Goal: Information Seeking & Learning: Learn about a topic

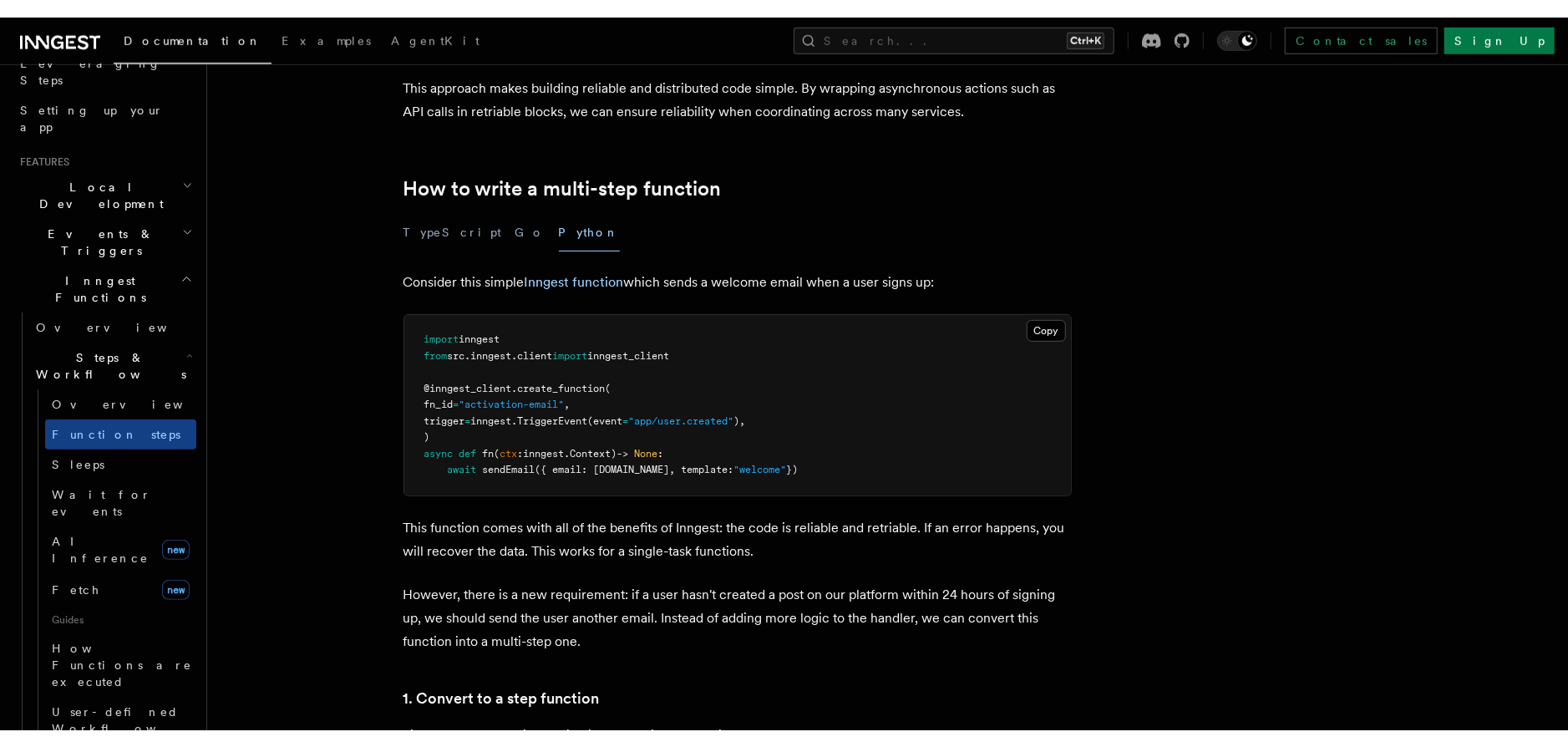
scroll to position [455, 0]
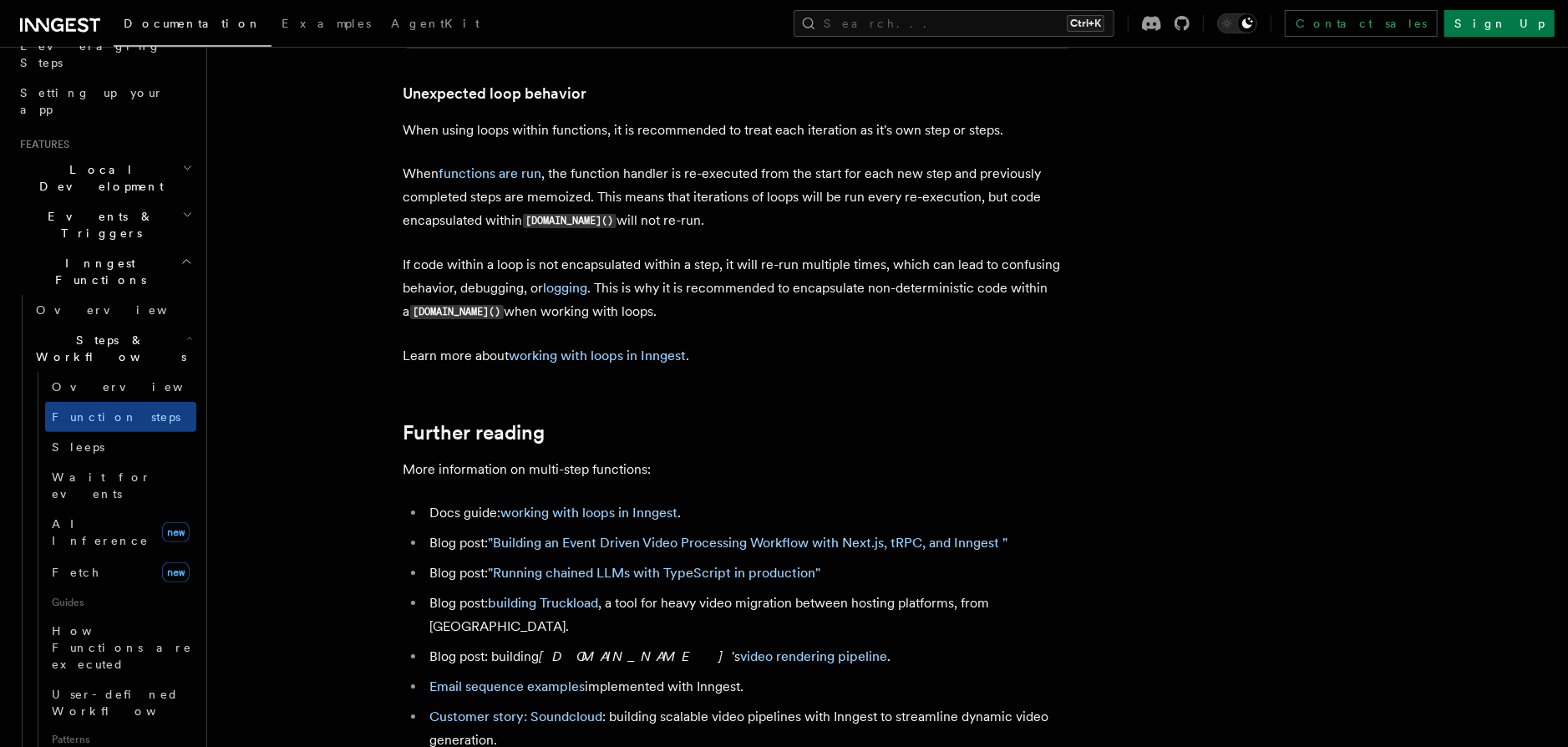
scroll to position [4527, 0]
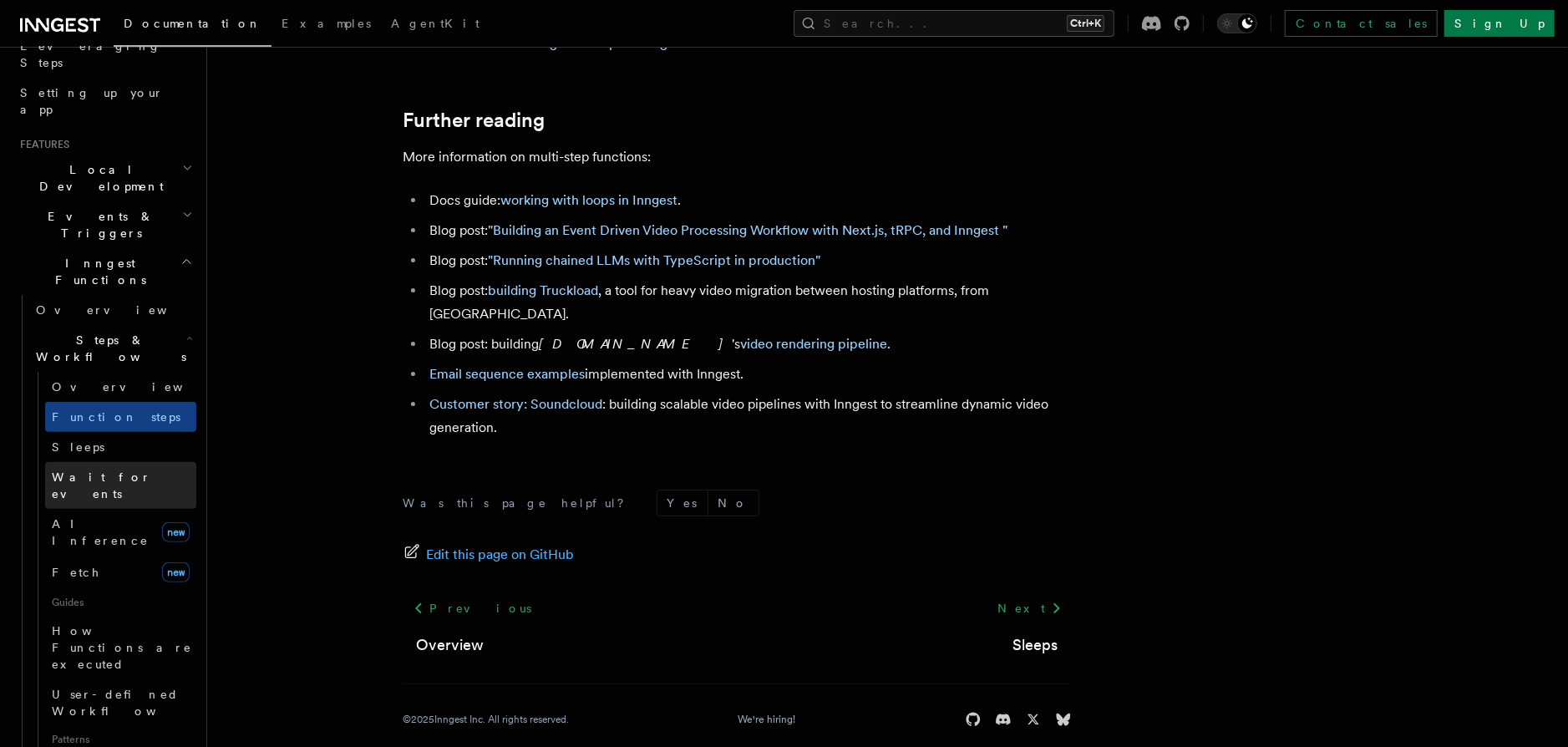
click at [100, 470] on span "Wait for events" at bounding box center [101, 485] width 99 height 30
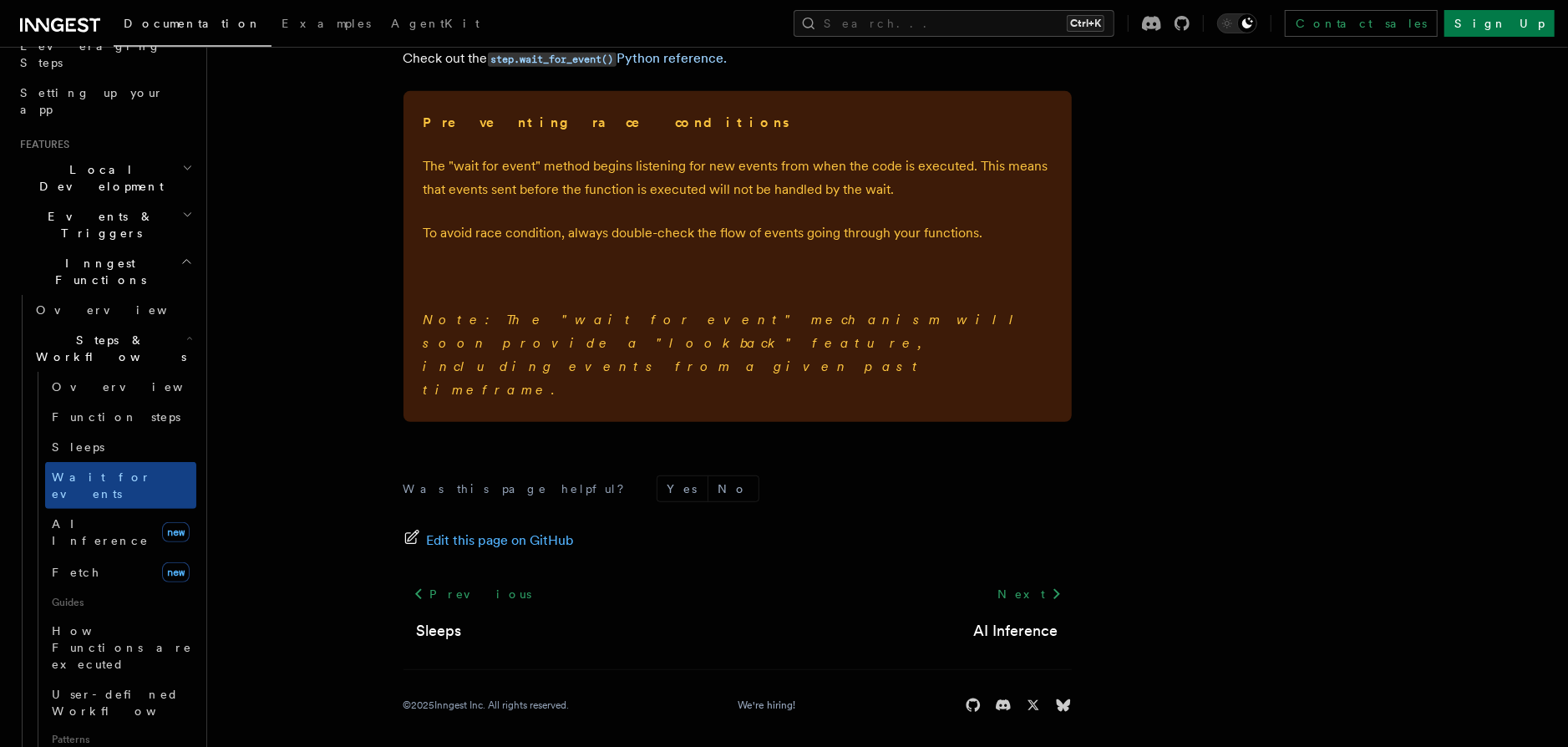
scroll to position [488, 0]
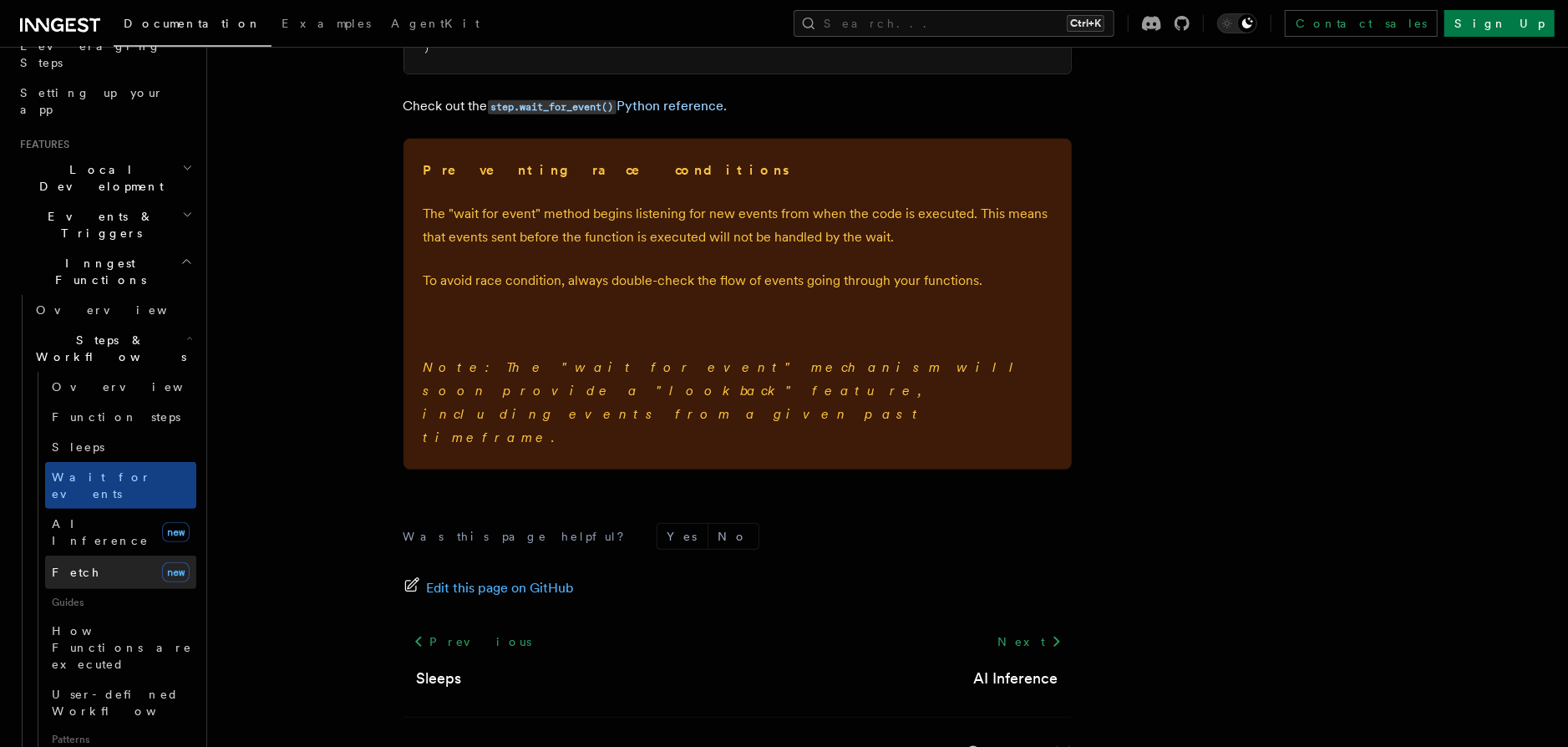
click at [74, 565] on span "Fetch" at bounding box center [75, 572] width 49 height 14
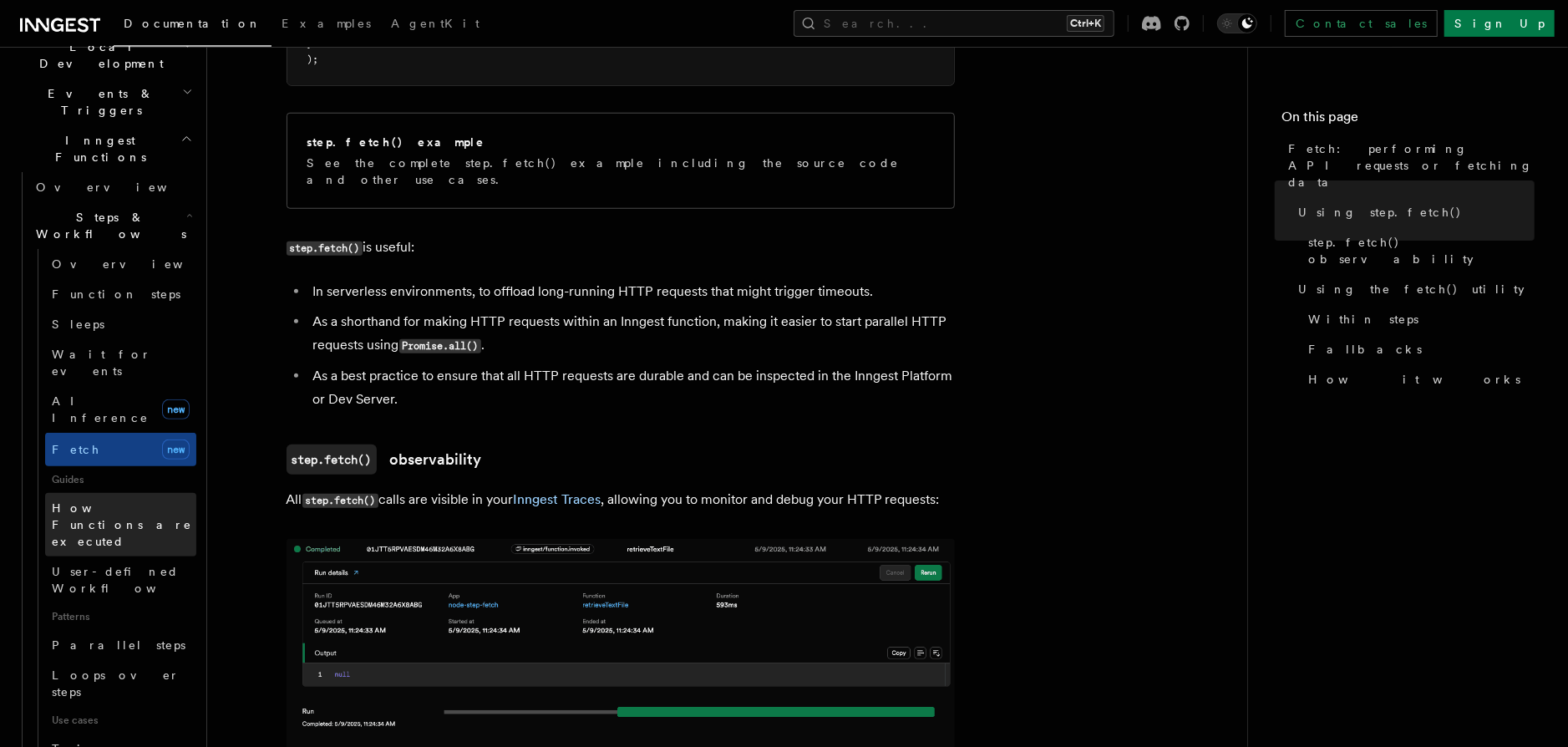
scroll to position [478, 0]
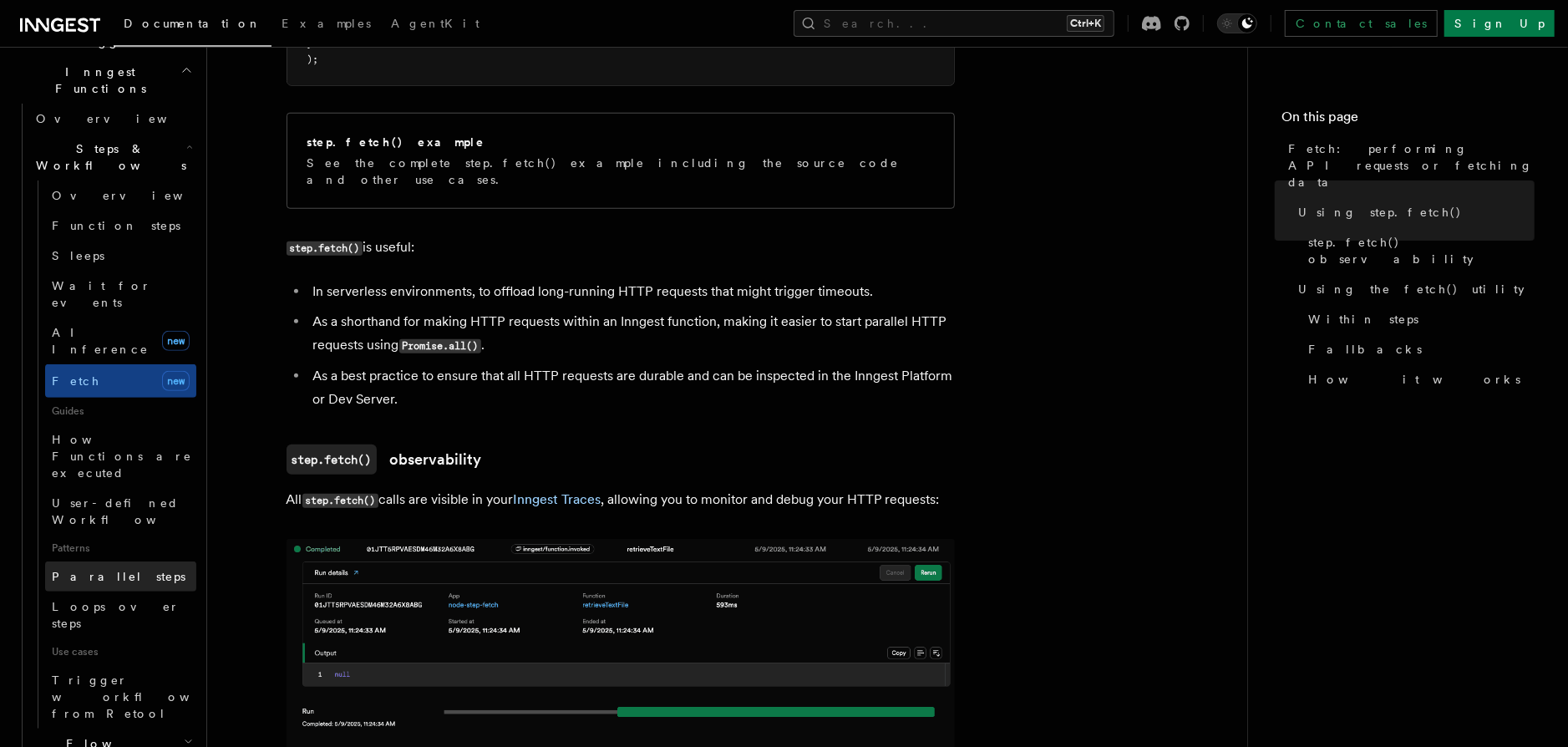
click at [114, 570] on span "Parallel steps" at bounding box center [118, 577] width 134 height 14
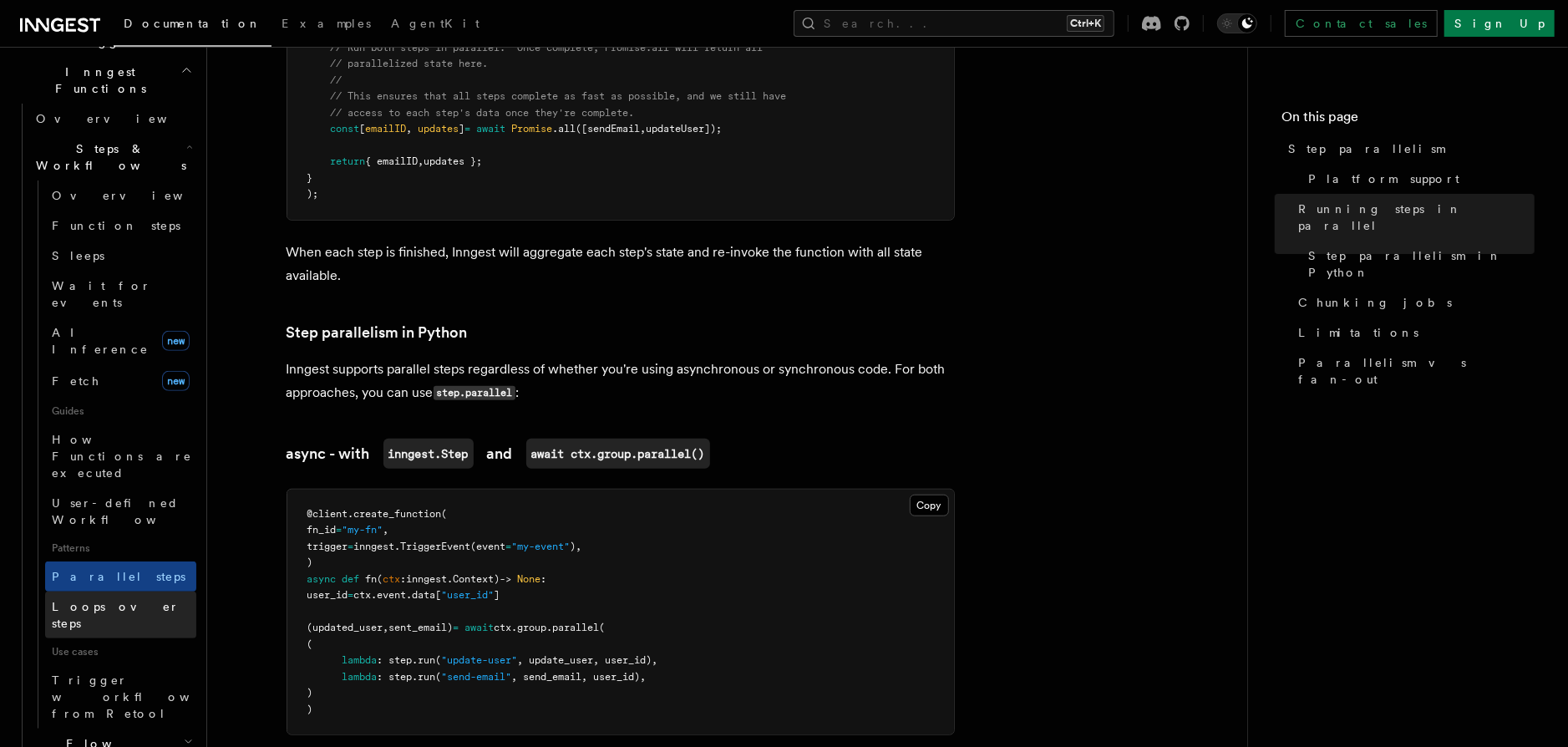
scroll to position [382, 0]
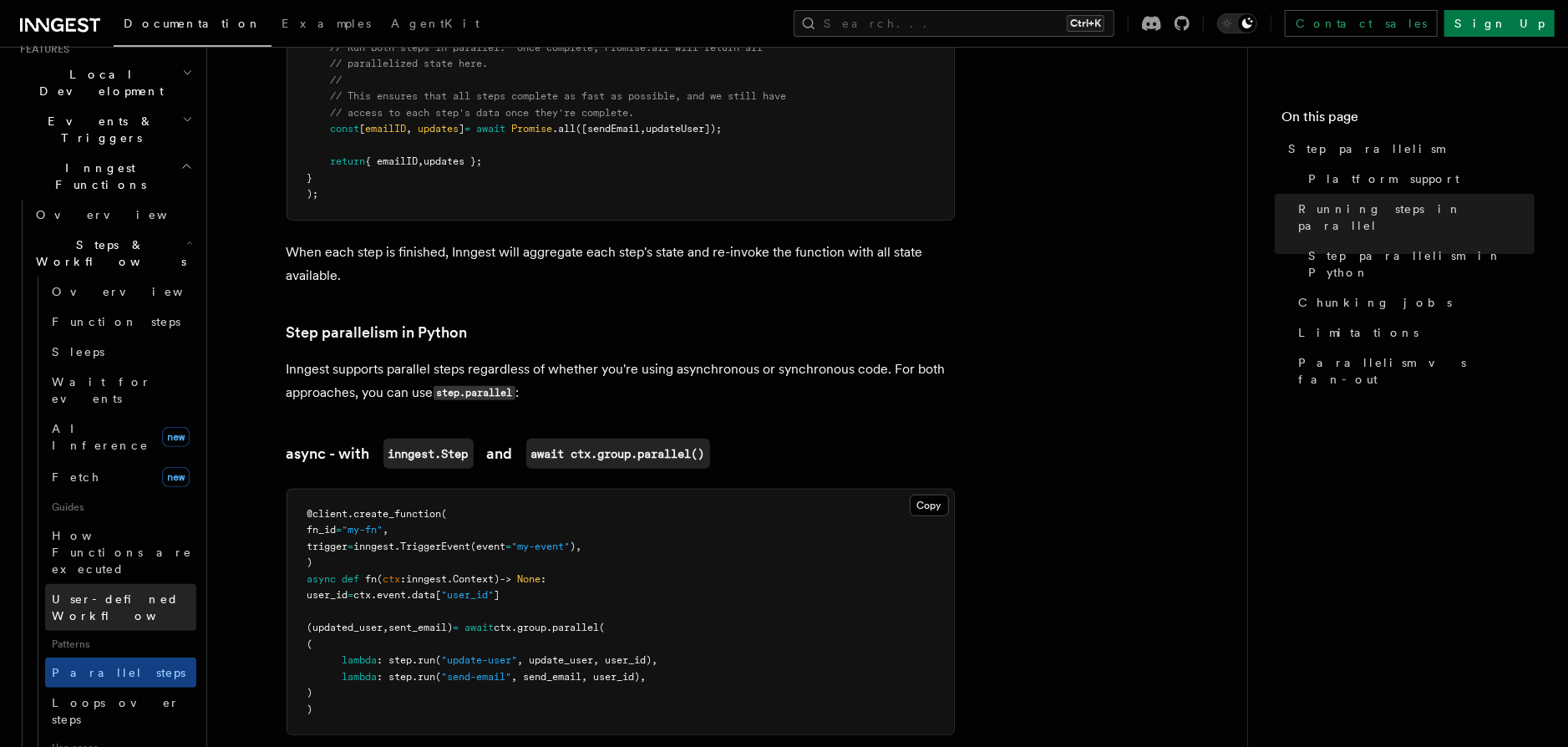
click at [145, 592] on span "User-defined Workflows" at bounding box center [127, 607] width 151 height 30
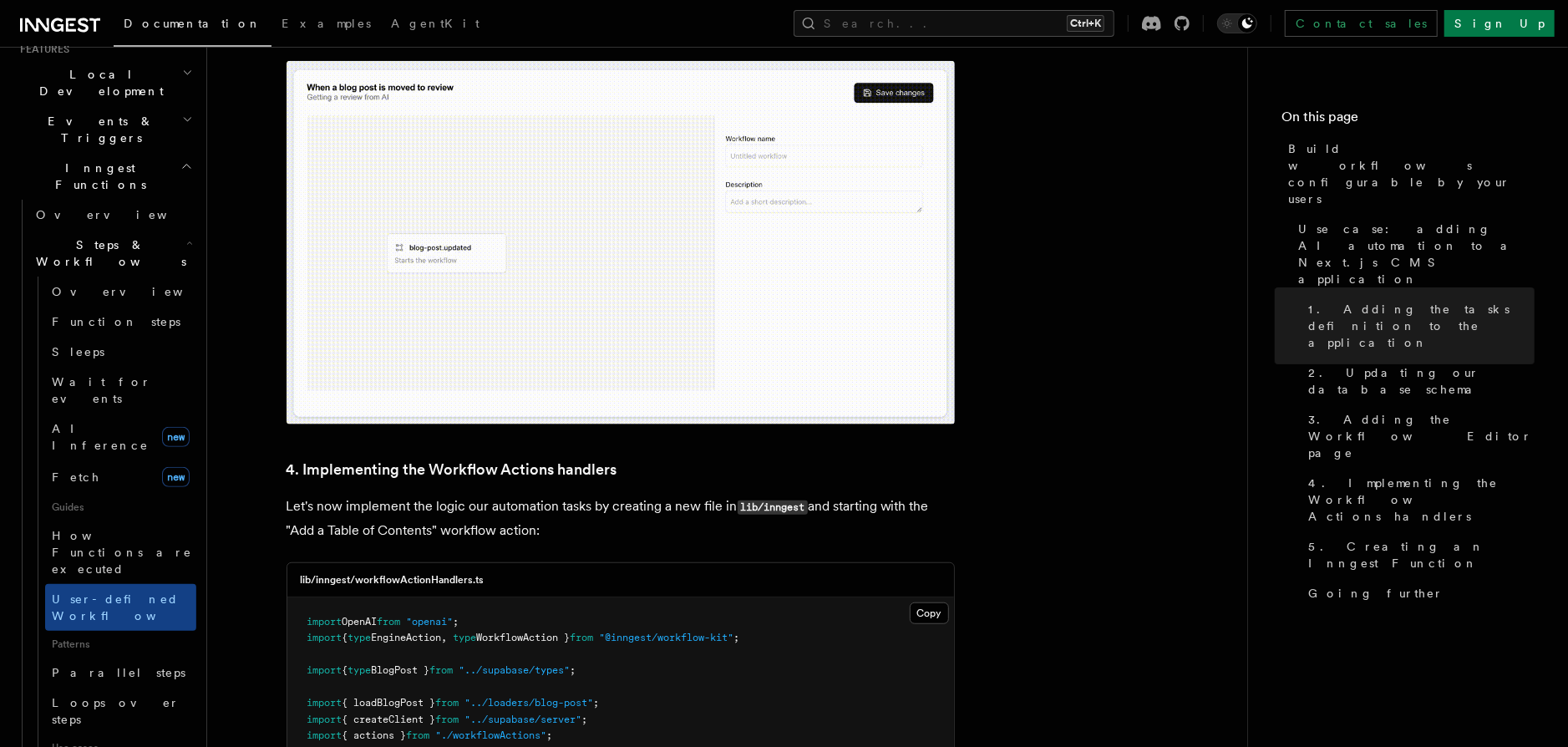
scroll to position [5469, 0]
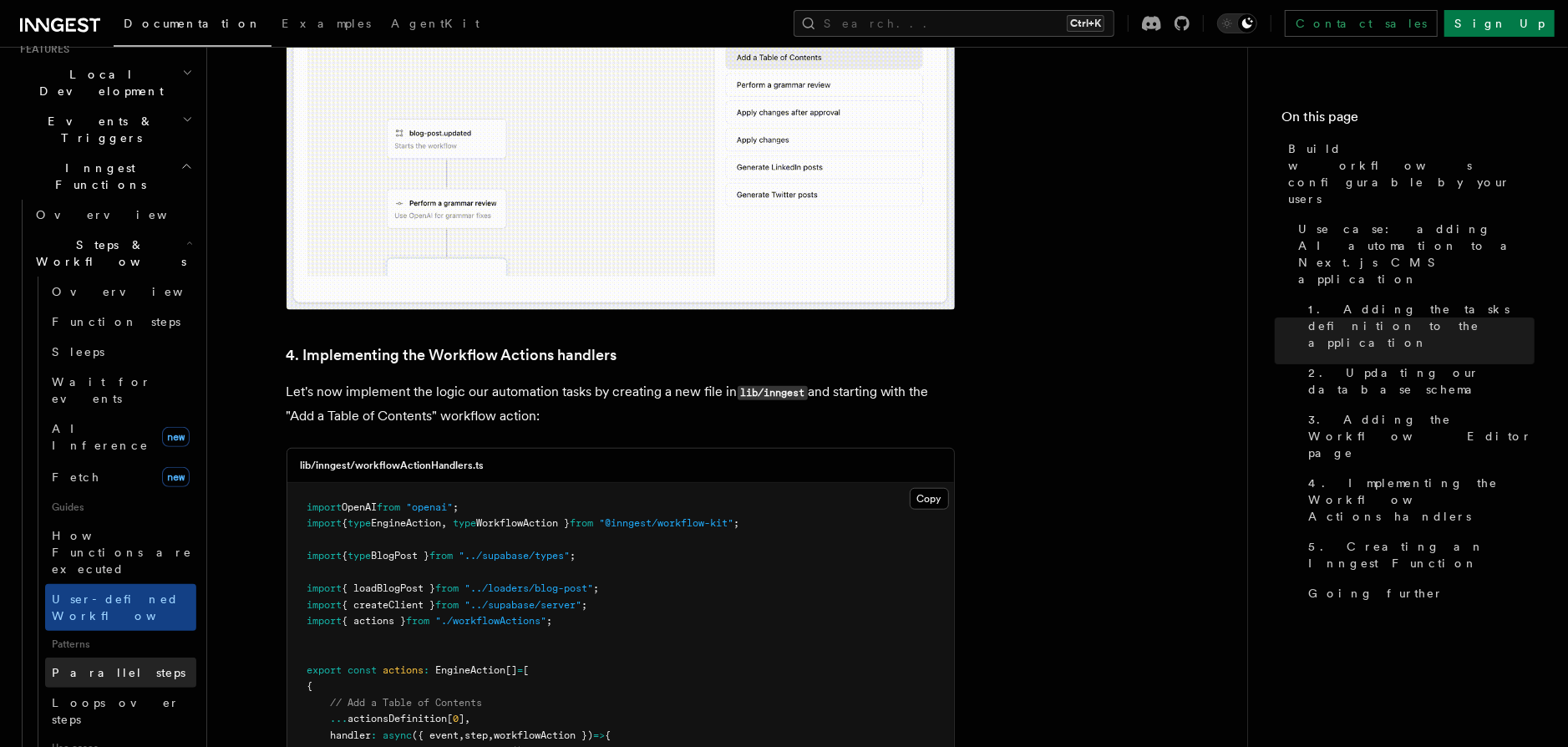
click at [82, 666] on span "Parallel steps" at bounding box center [118, 672] width 134 height 14
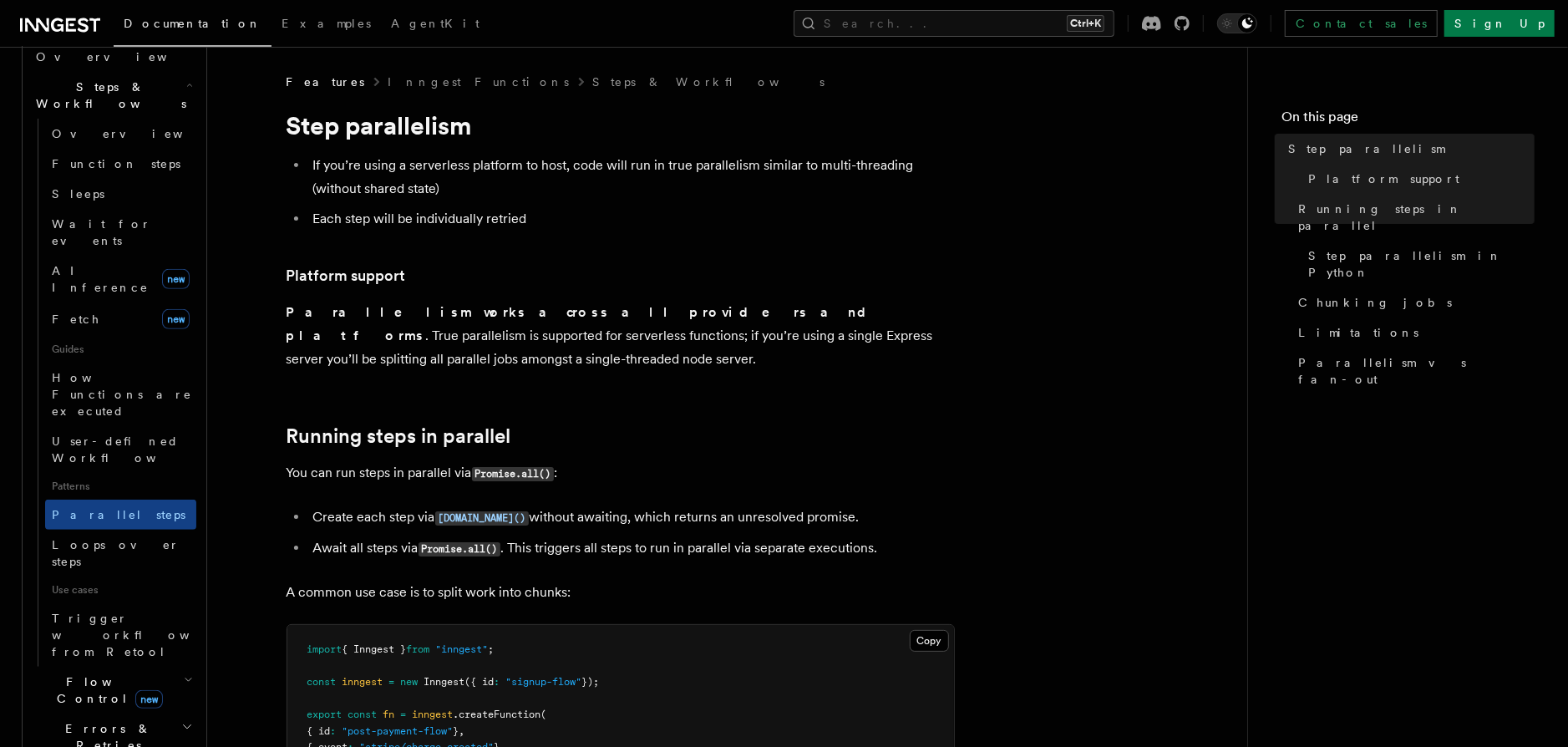
scroll to position [573, 0]
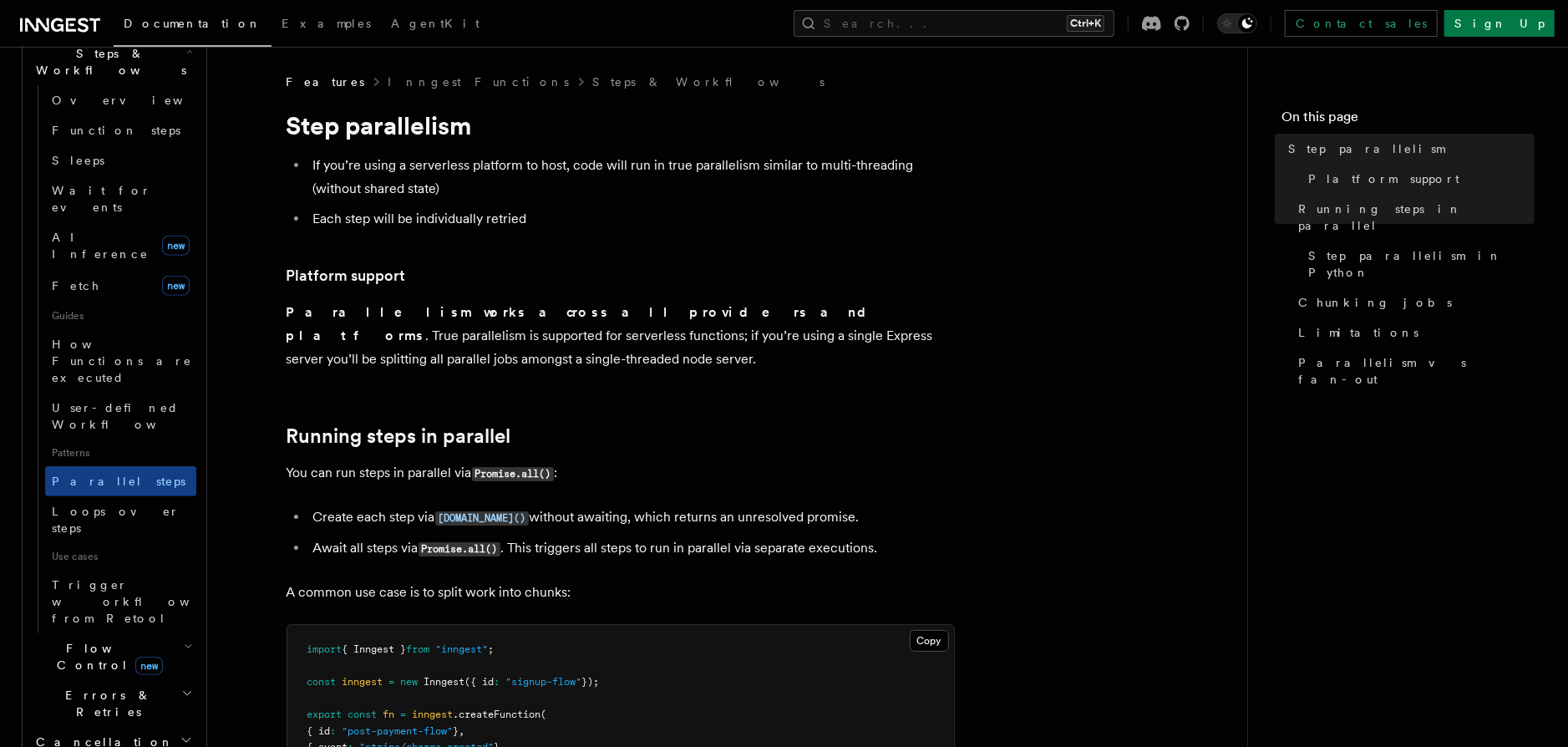
click at [190, 640] on icon "button" at bounding box center [189, 647] width 9 height 14
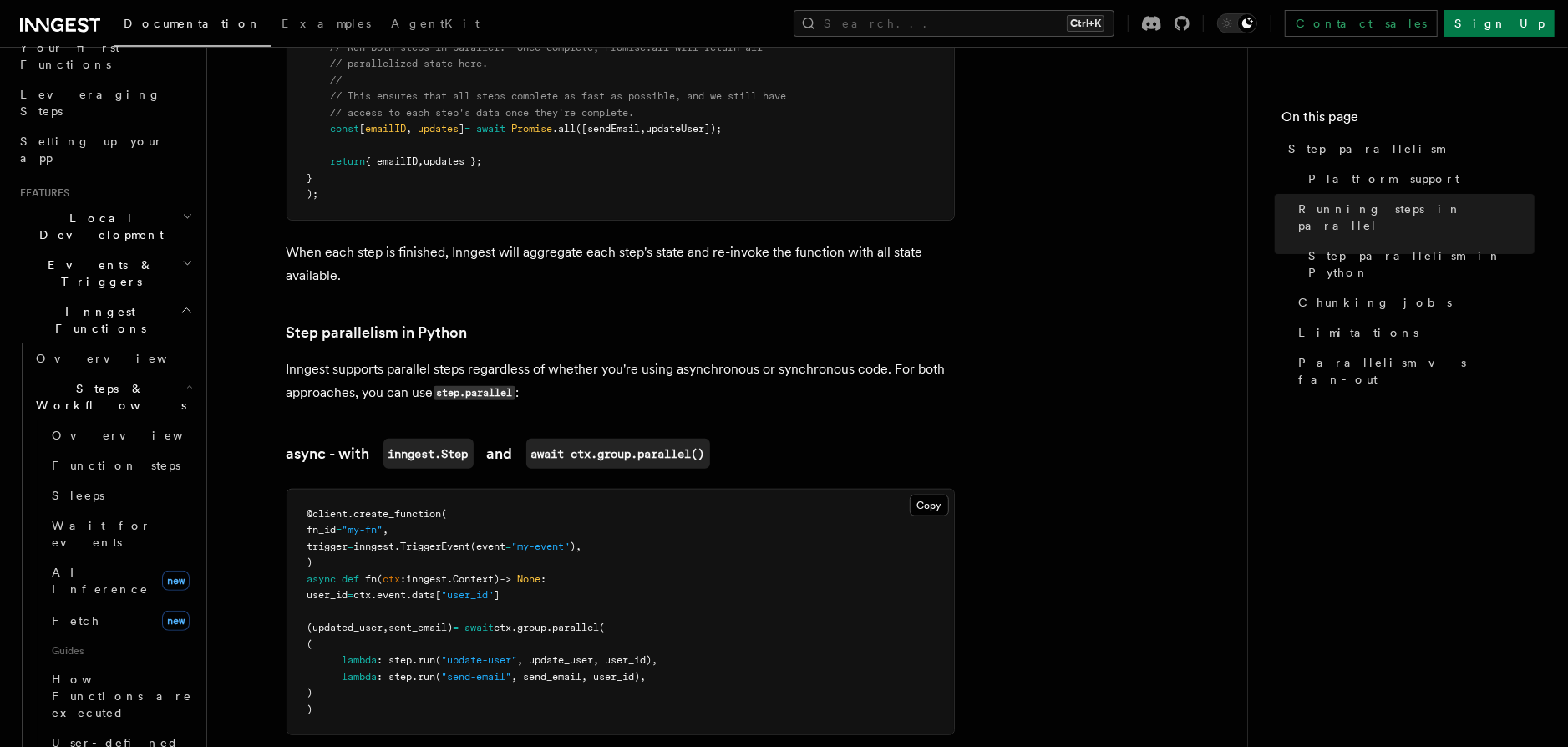
scroll to position [190, 0]
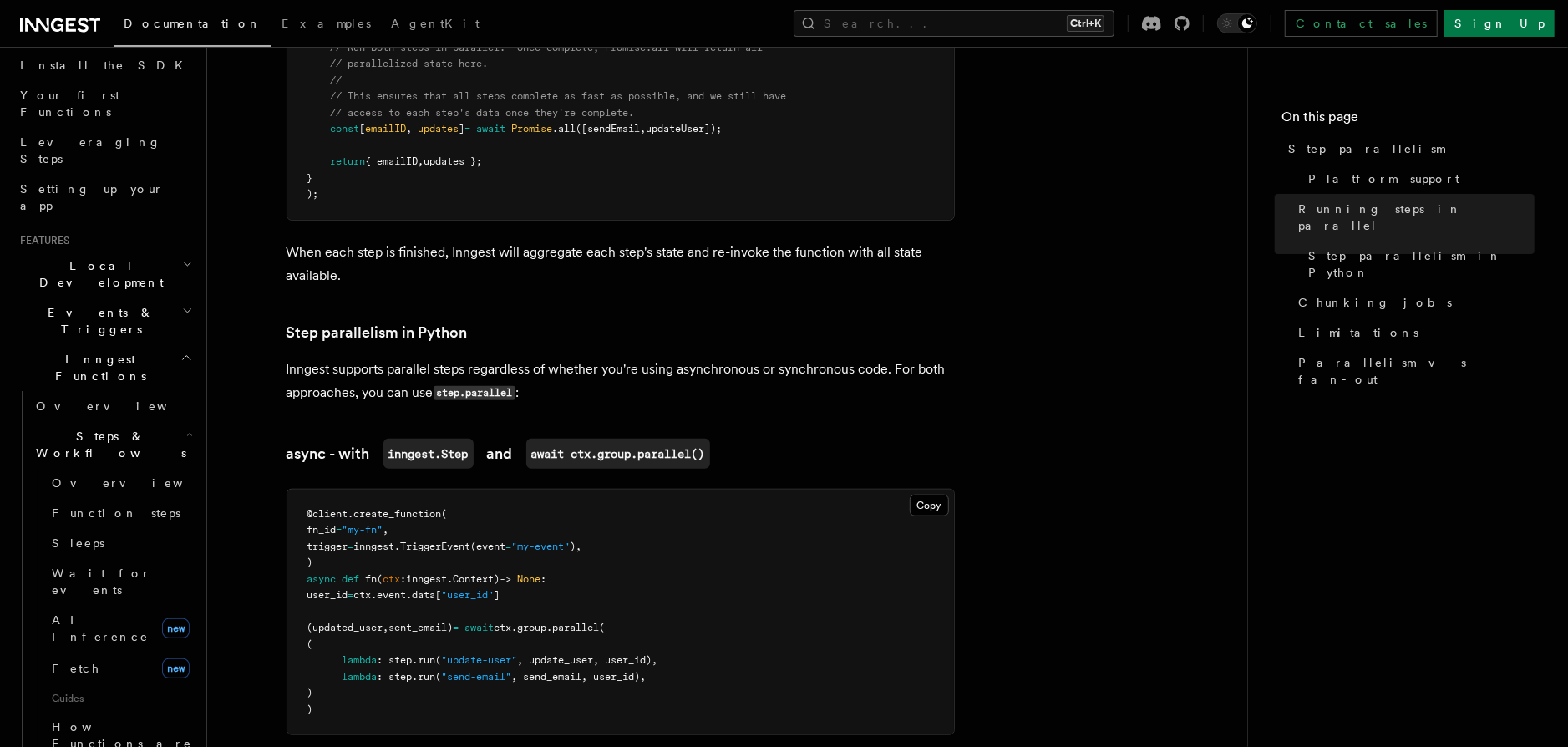
click at [183, 304] on icon "button" at bounding box center [188, 311] width 11 height 14
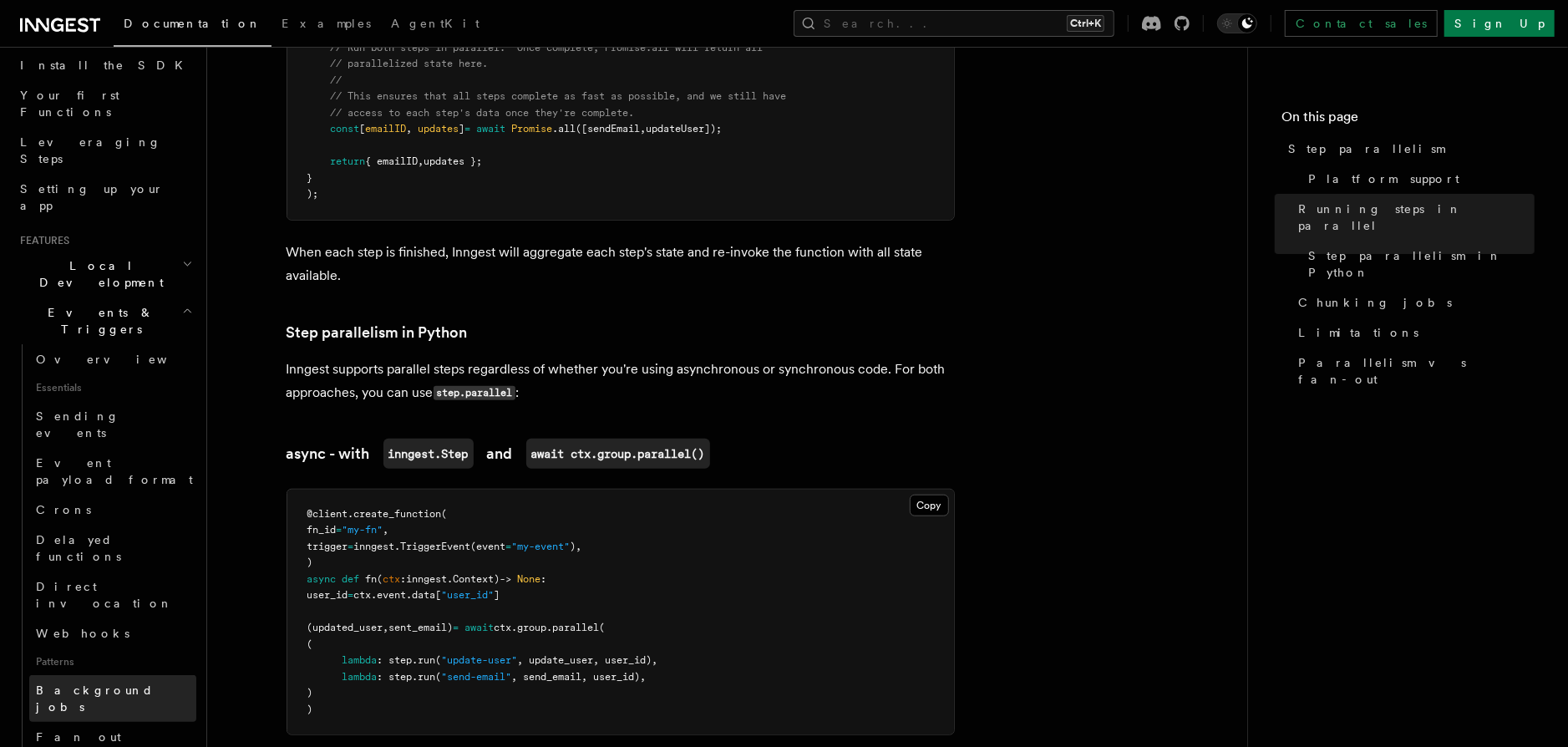
click at [61, 675] on link "Background jobs" at bounding box center [112, 698] width 167 height 47
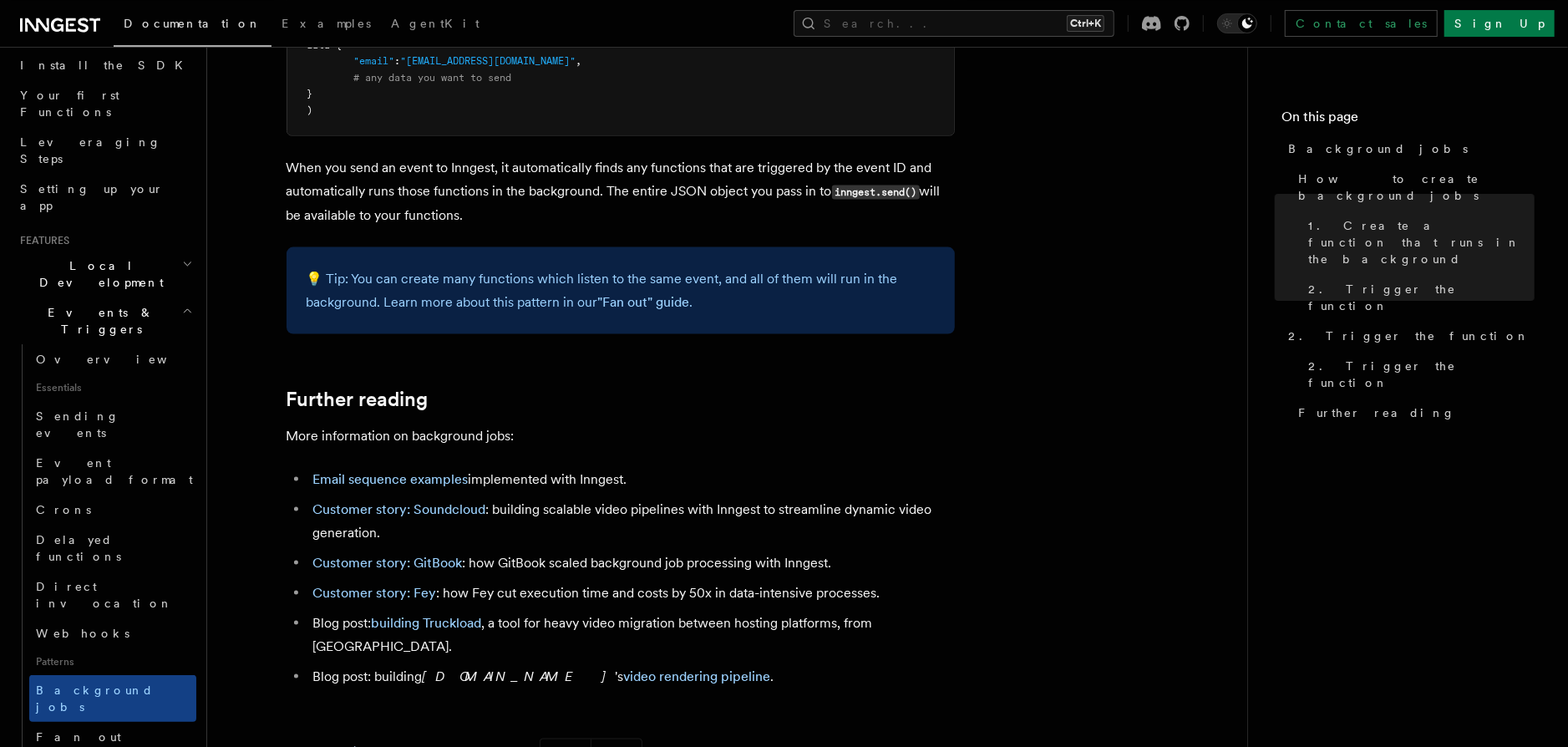
scroll to position [1823, 0]
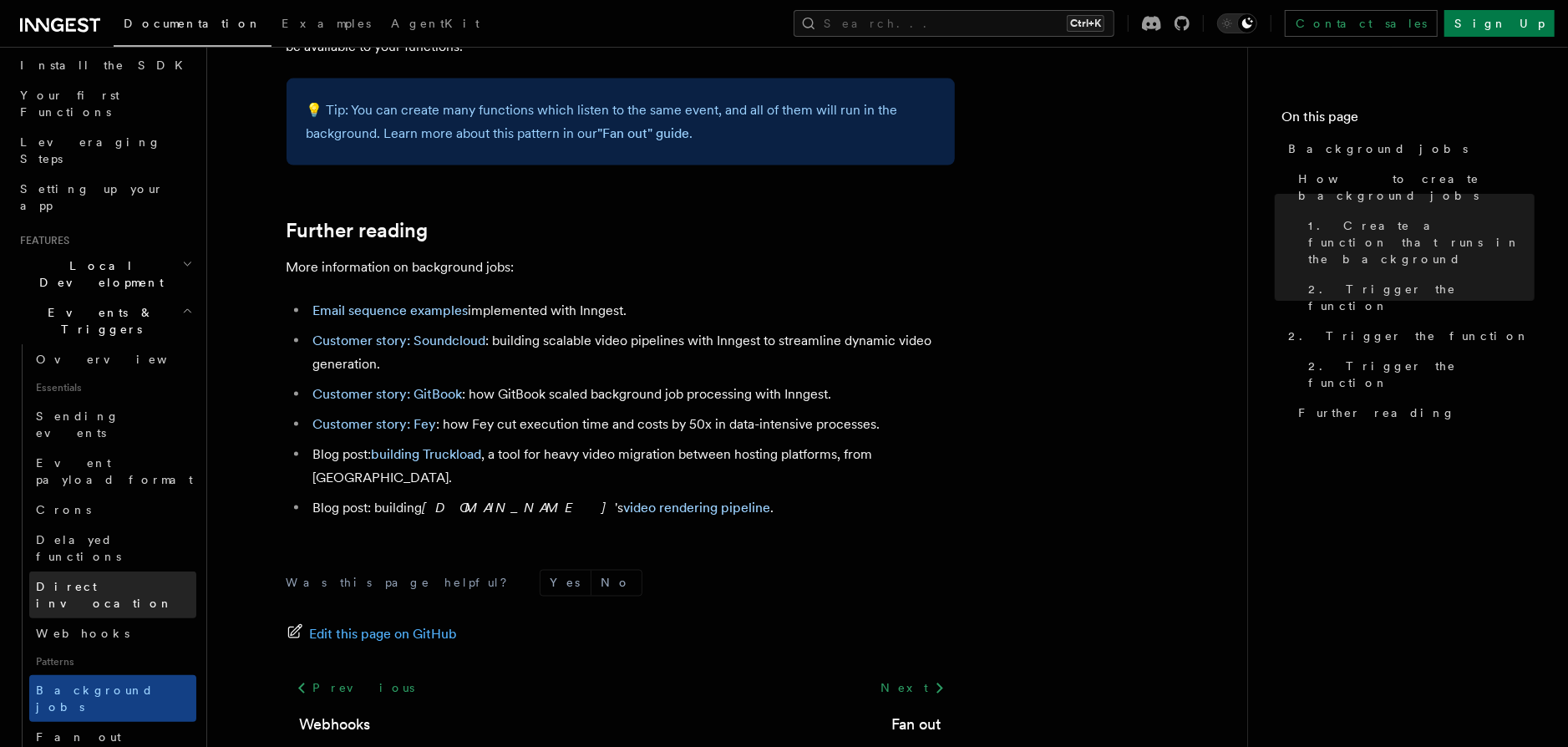
click at [54, 580] on span "Direct invocation" at bounding box center [105, 595] width 137 height 30
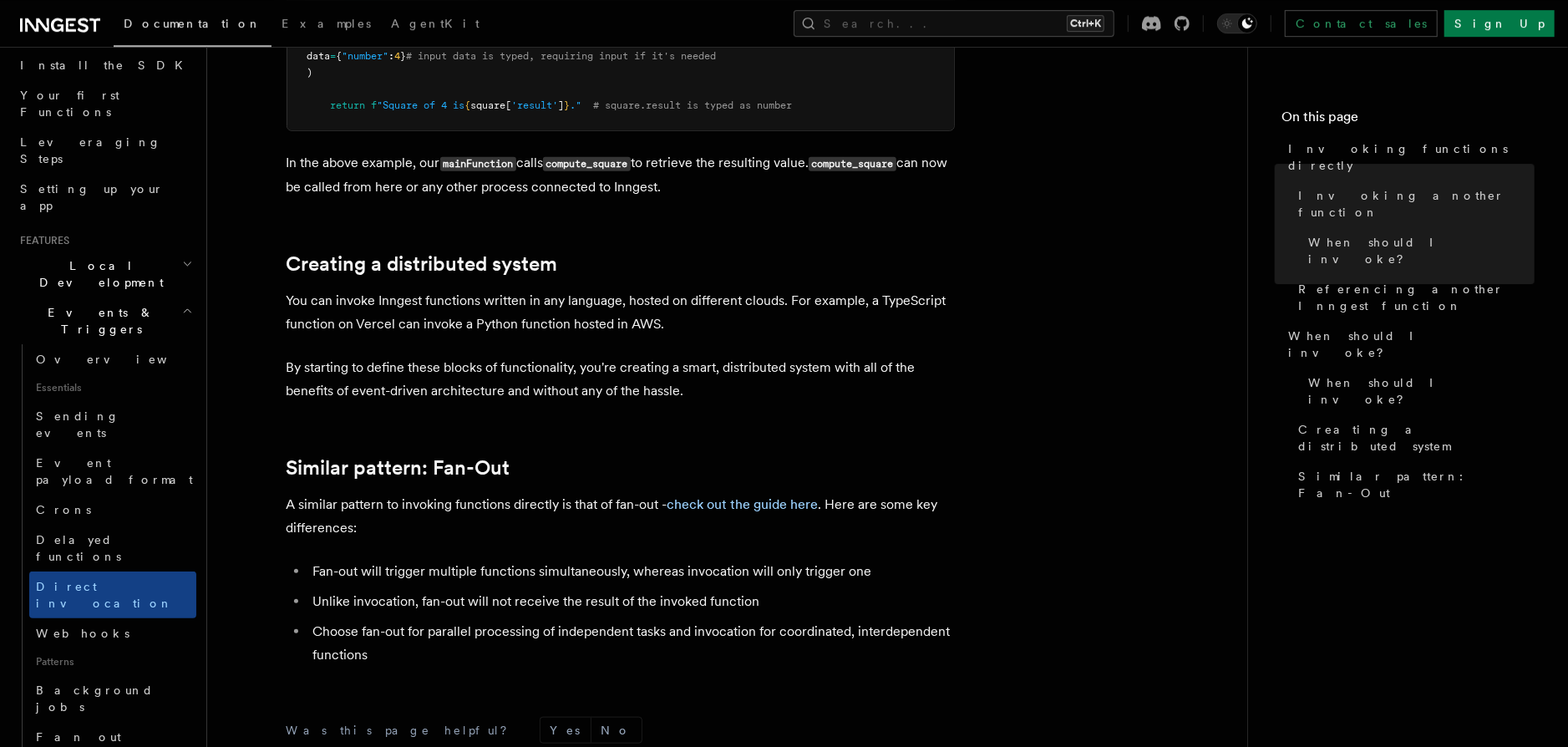
scroll to position [1120, 0]
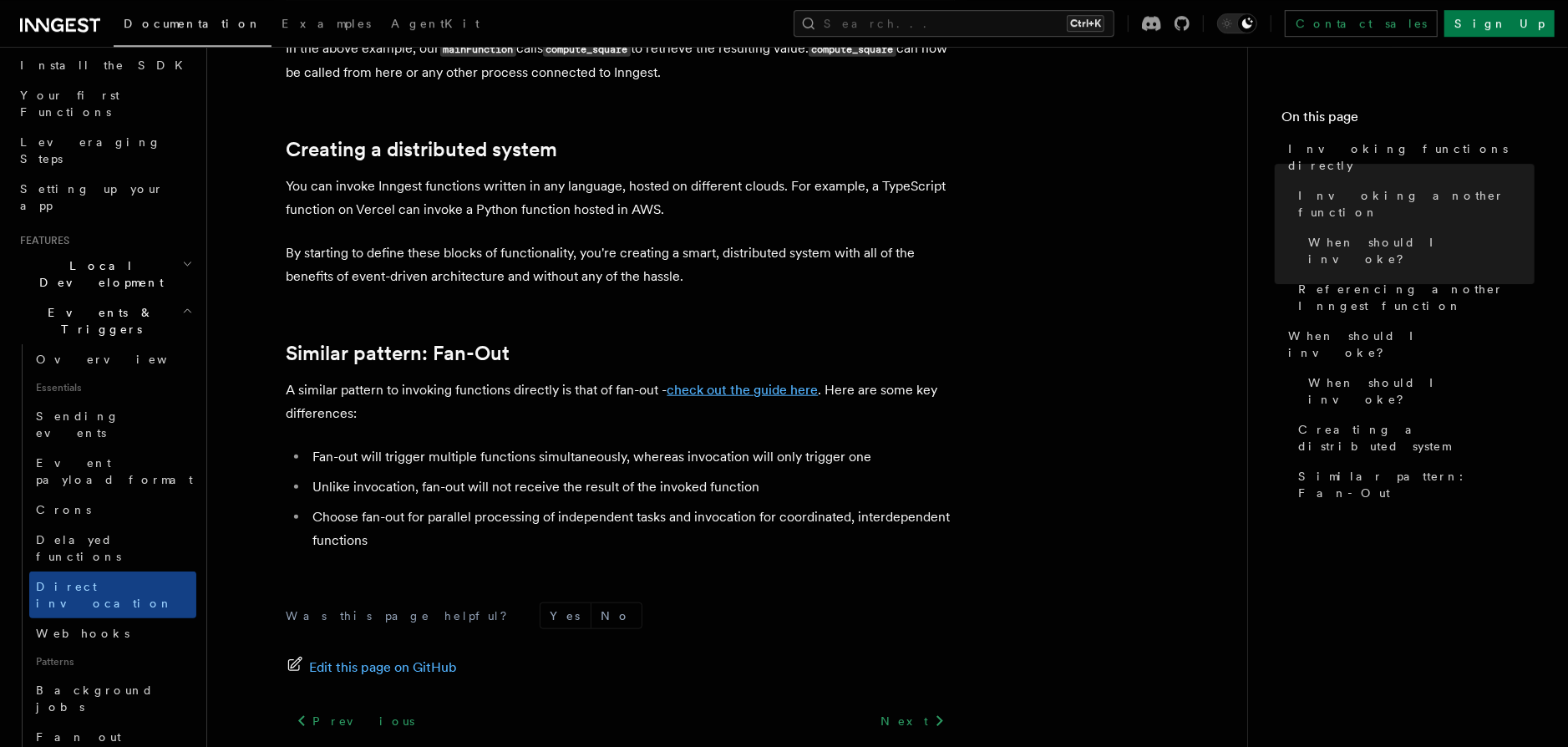
click at [716, 386] on link "check out the guide here" at bounding box center [743, 390] width 151 height 16
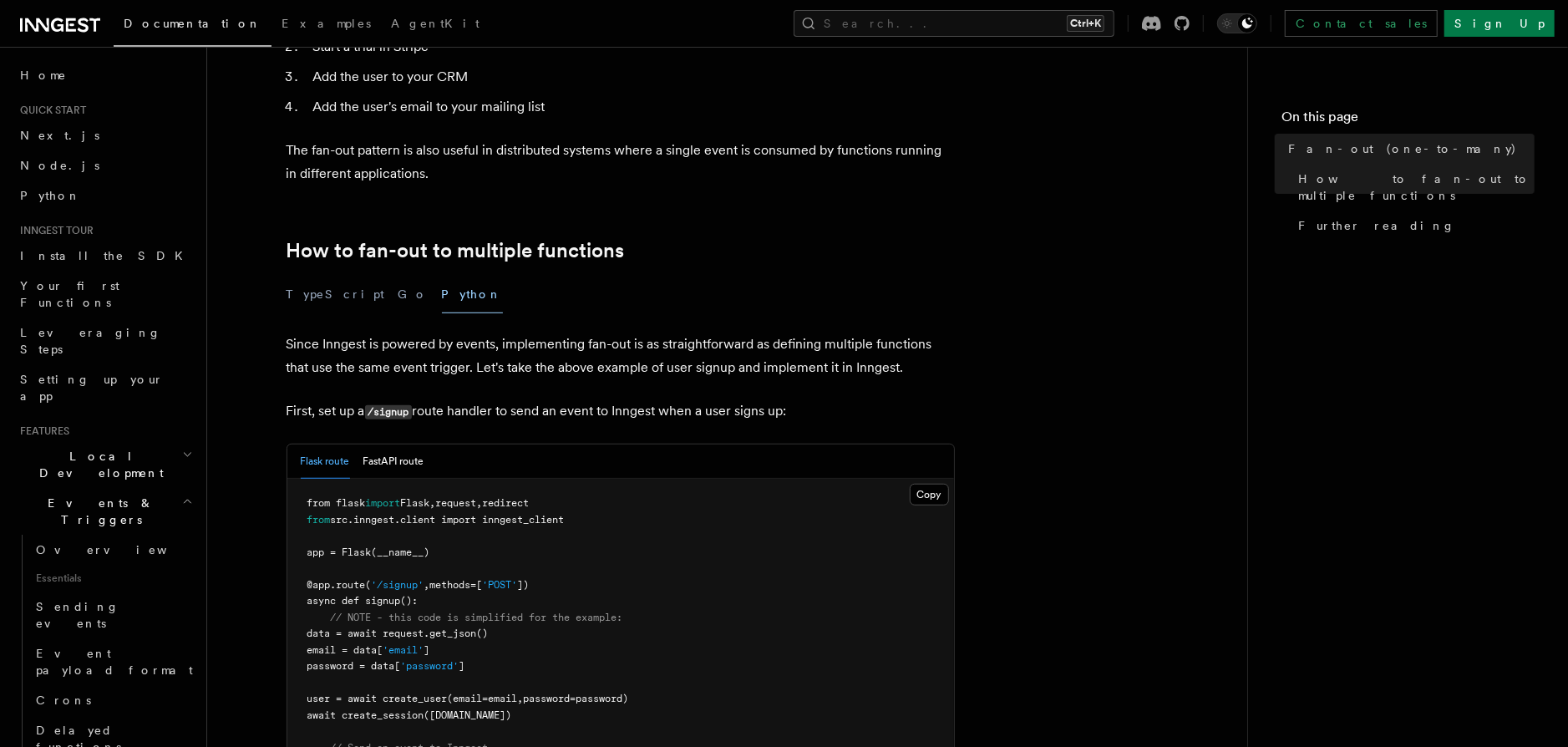
scroll to position [797, 0]
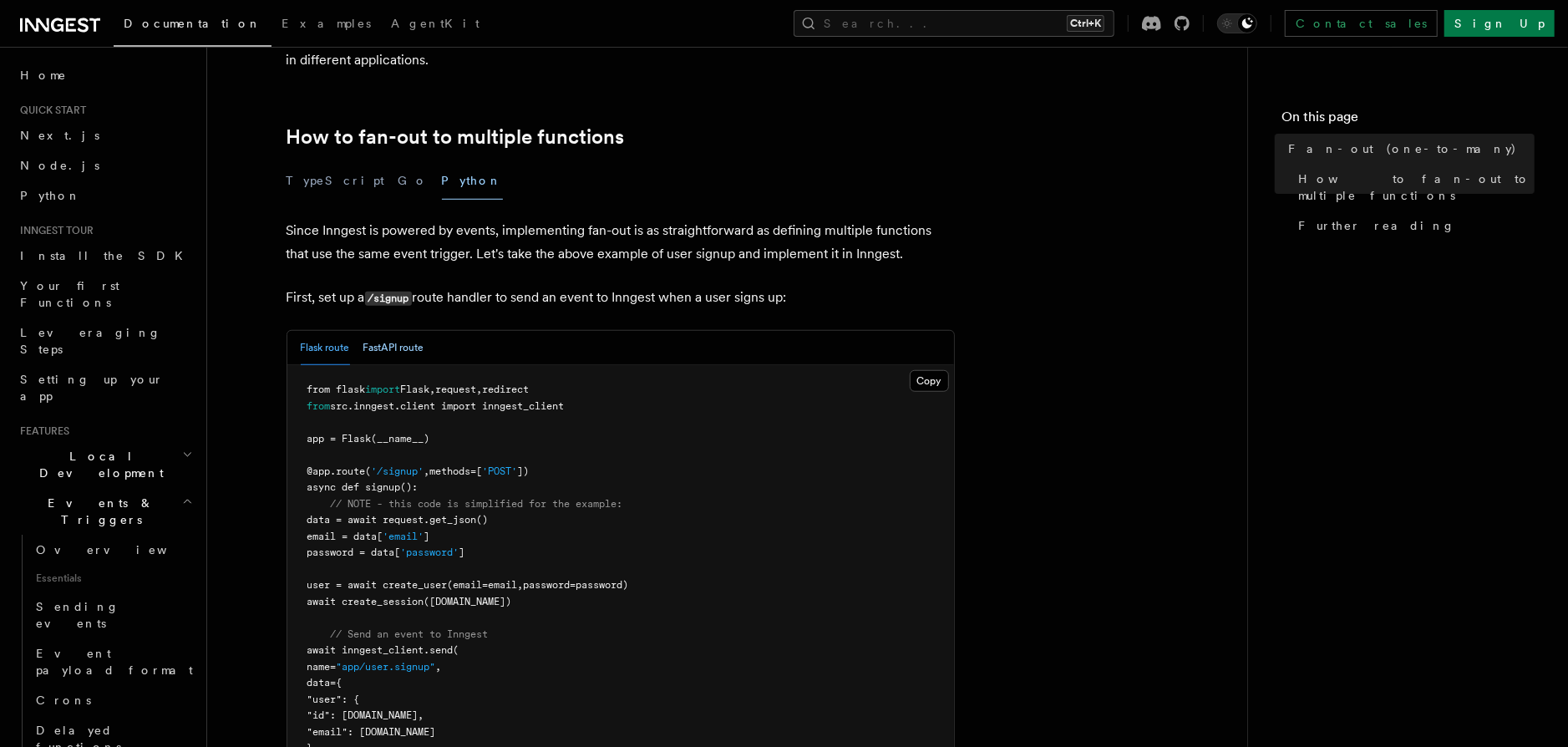
click at [393, 331] on button "FastAPI route" at bounding box center [393, 348] width 61 height 34
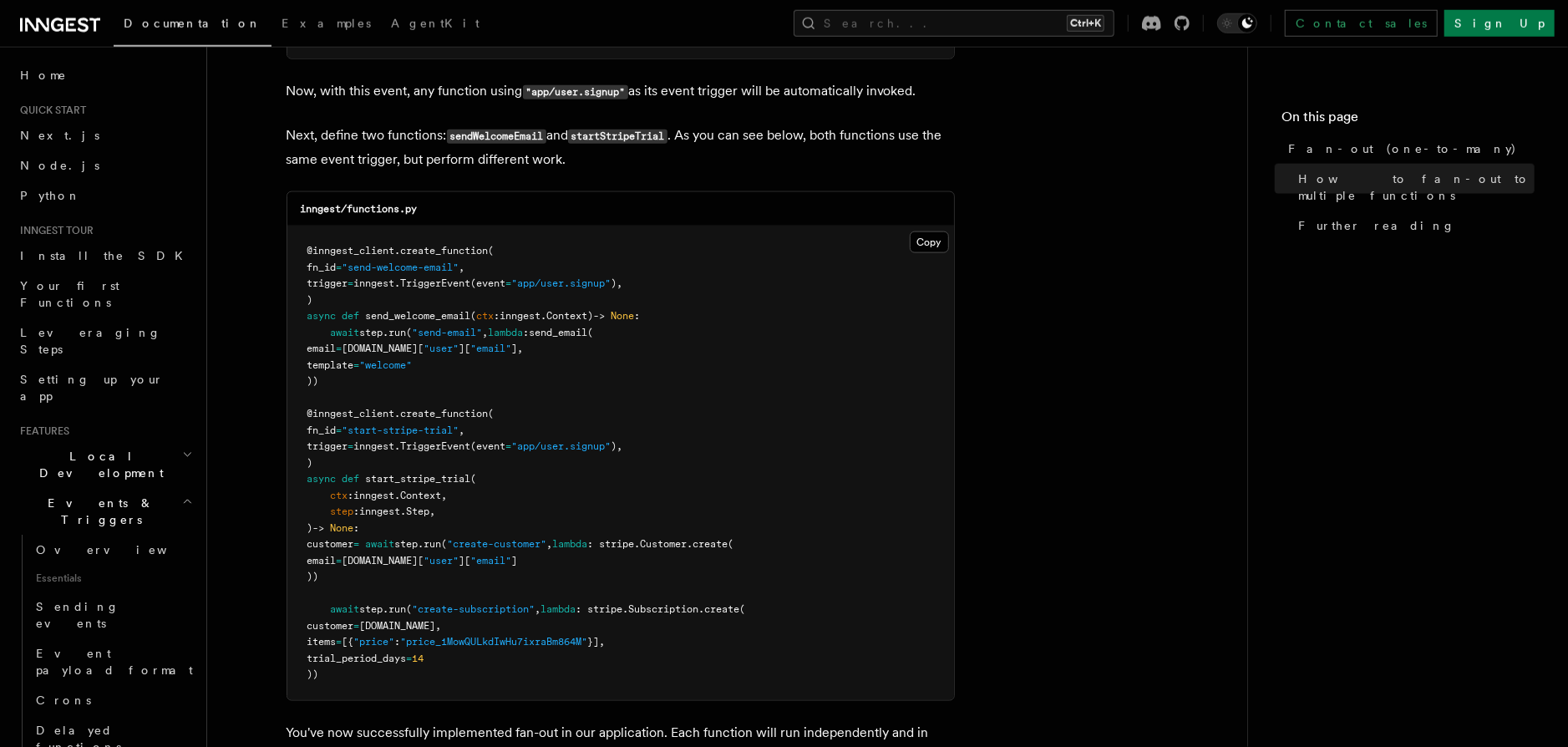
scroll to position [1594, 0]
